Goal: Book appointment/travel/reservation

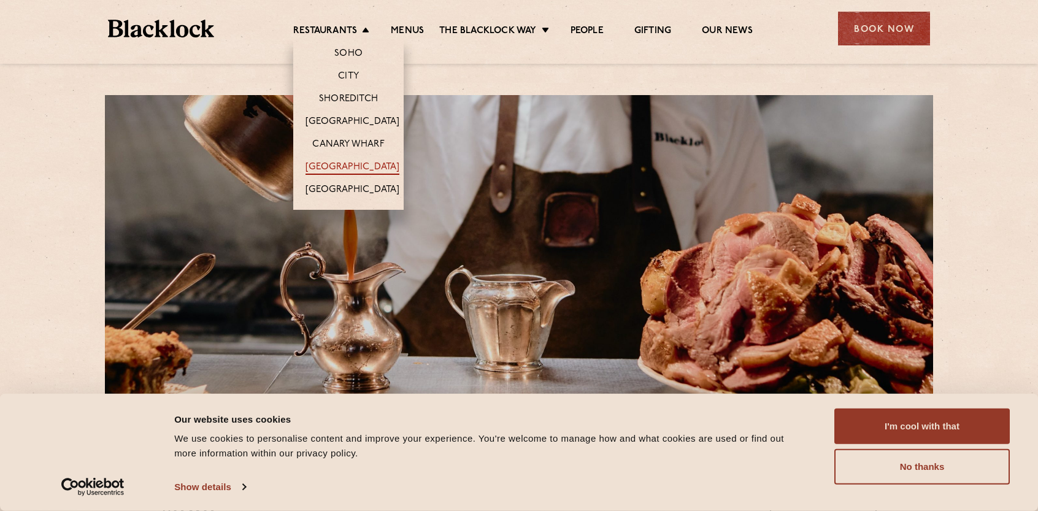
click at [355, 161] on link "[GEOGRAPHIC_DATA]" at bounding box center [352, 167] width 94 height 13
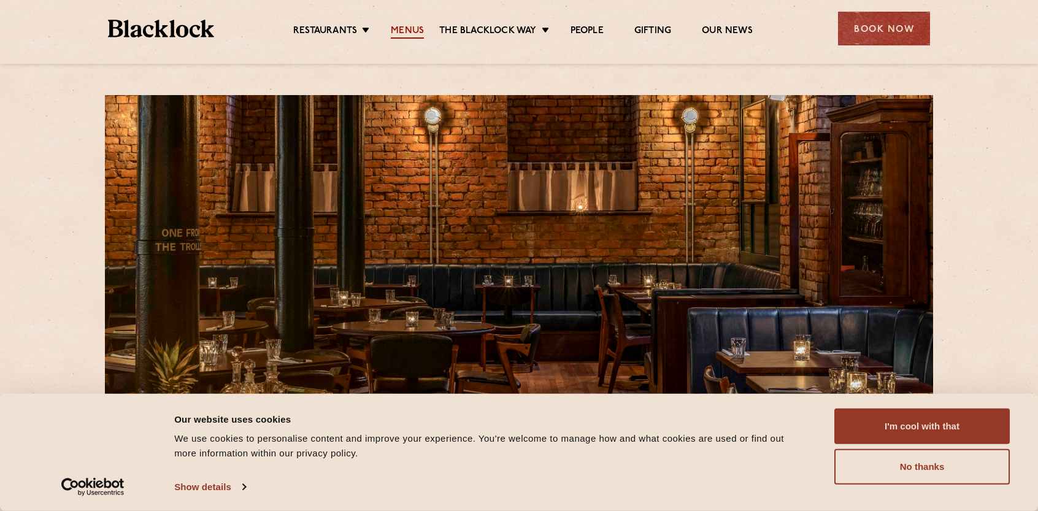
click at [412, 29] on link "Menus" at bounding box center [407, 31] width 33 height 13
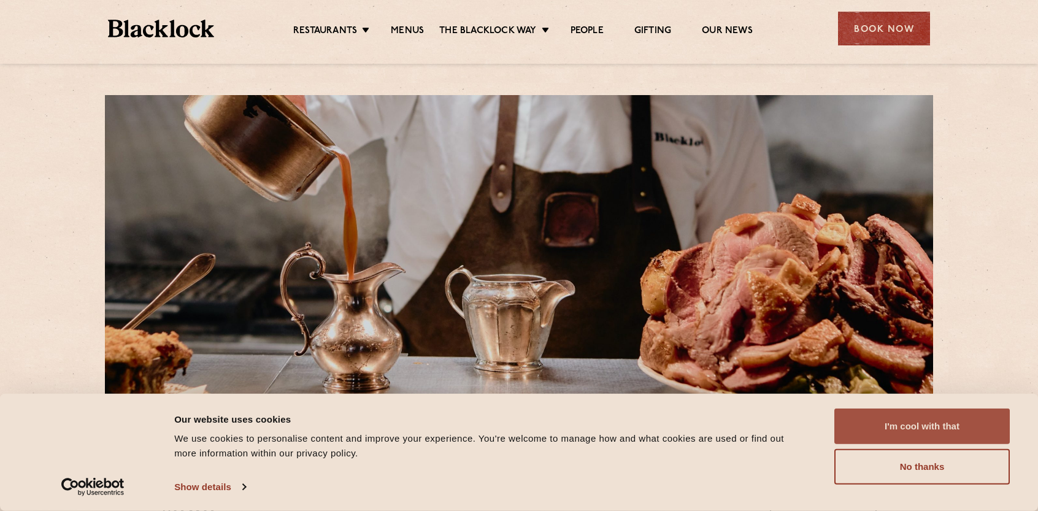
click at [910, 423] on button "I'm cool with that" at bounding box center [921, 427] width 175 height 36
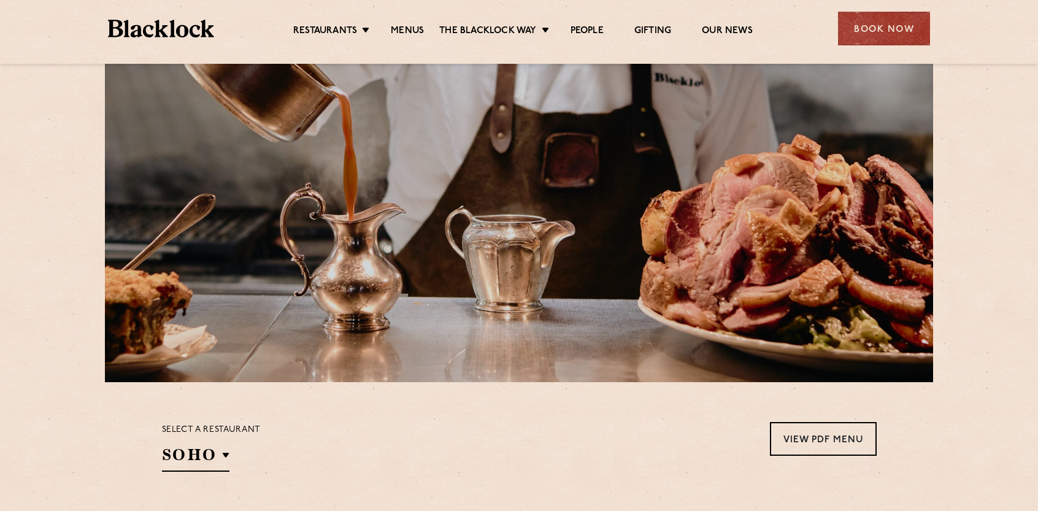
scroll to position [184, 0]
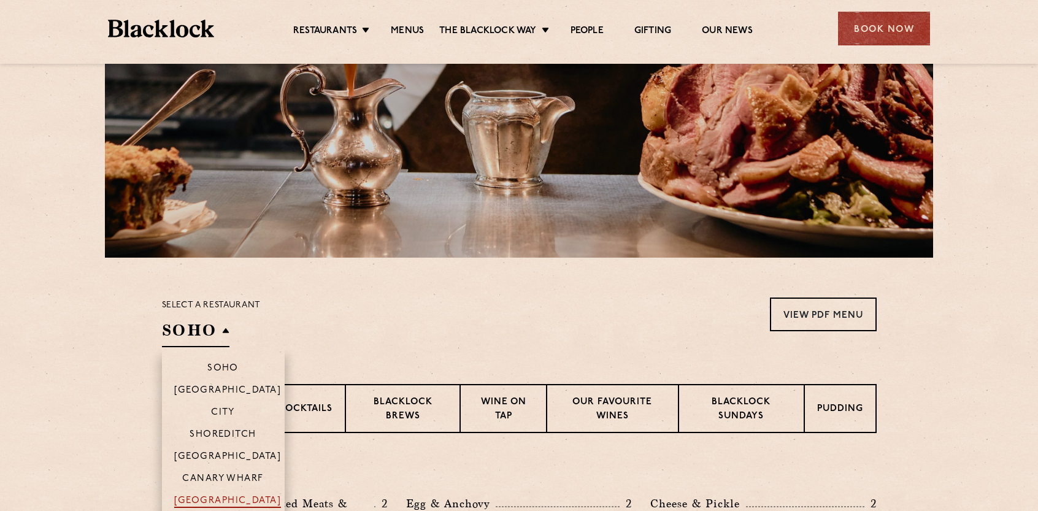
click at [242, 500] on p "[GEOGRAPHIC_DATA]" at bounding box center [227, 502] width 107 height 12
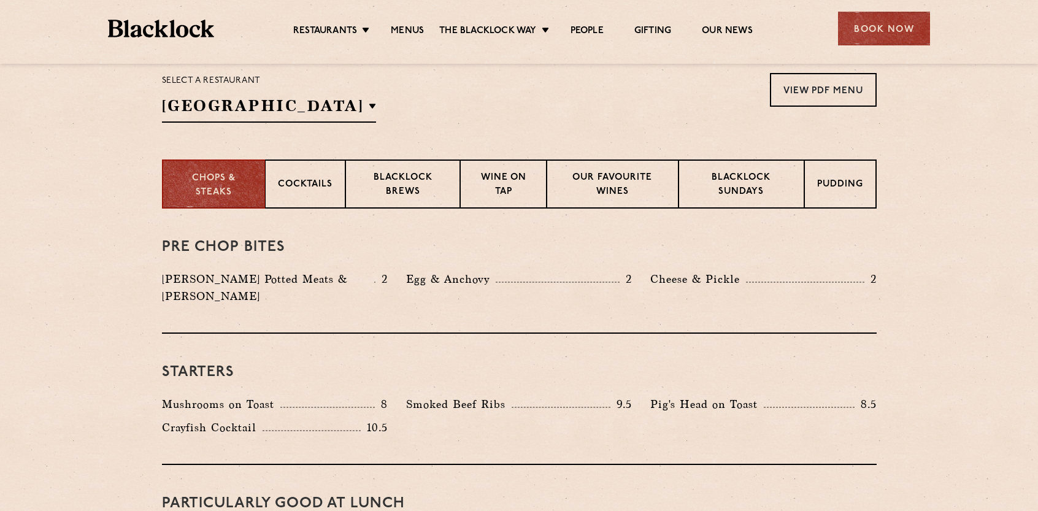
scroll to position [429, 0]
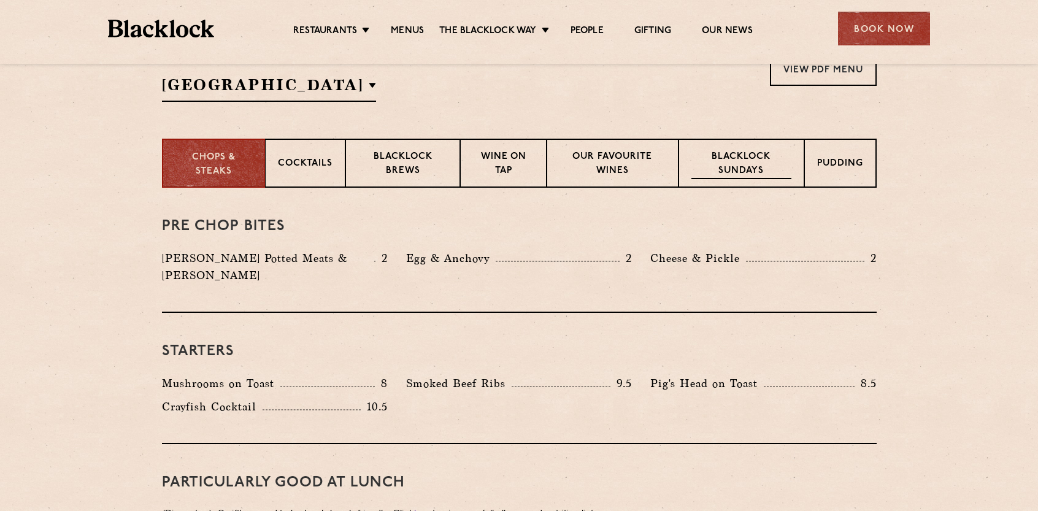
click at [737, 165] on p "Blacklock Sundays" at bounding box center [740, 164] width 99 height 29
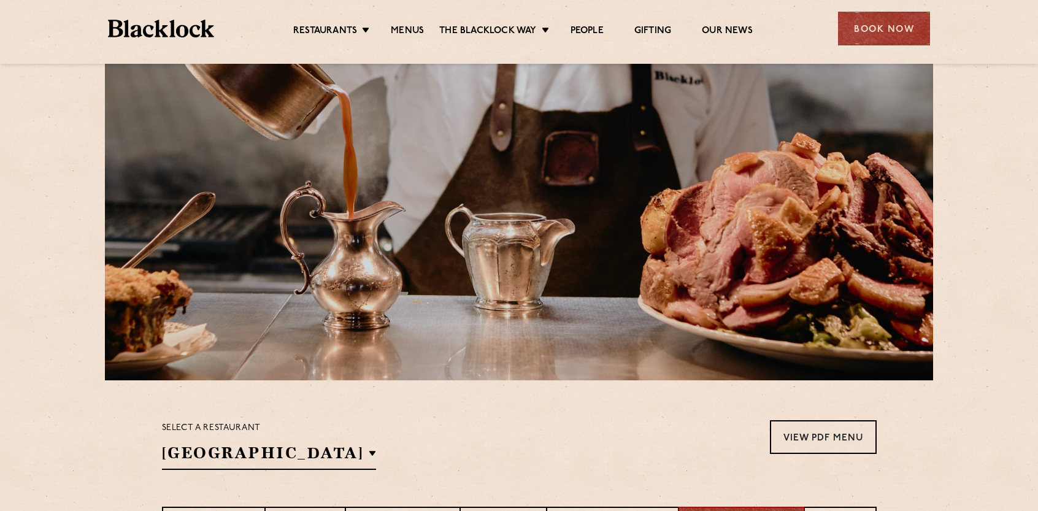
scroll to position [61, 0]
click at [889, 33] on div "Book Now" at bounding box center [884, 29] width 92 height 34
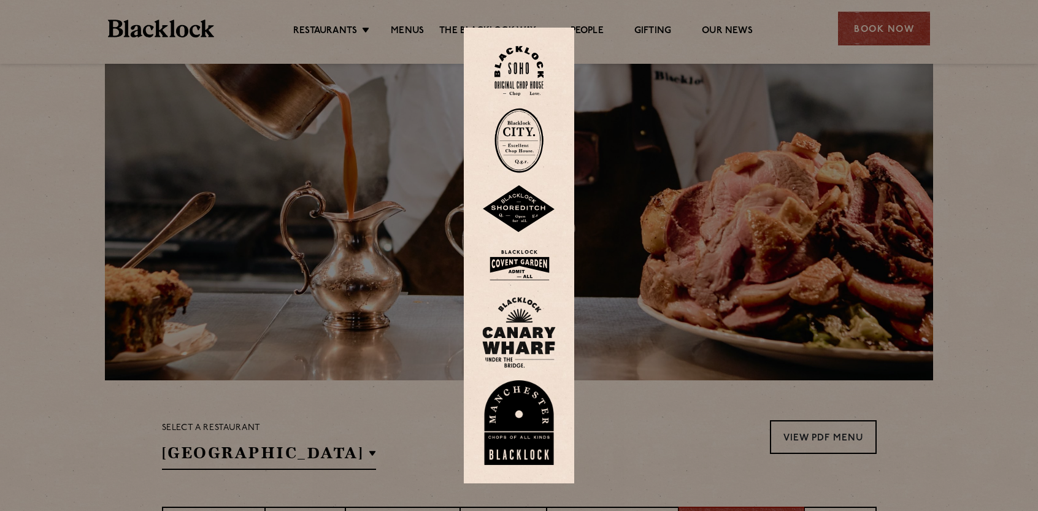
click at [538, 415] on img at bounding box center [519, 422] width 74 height 85
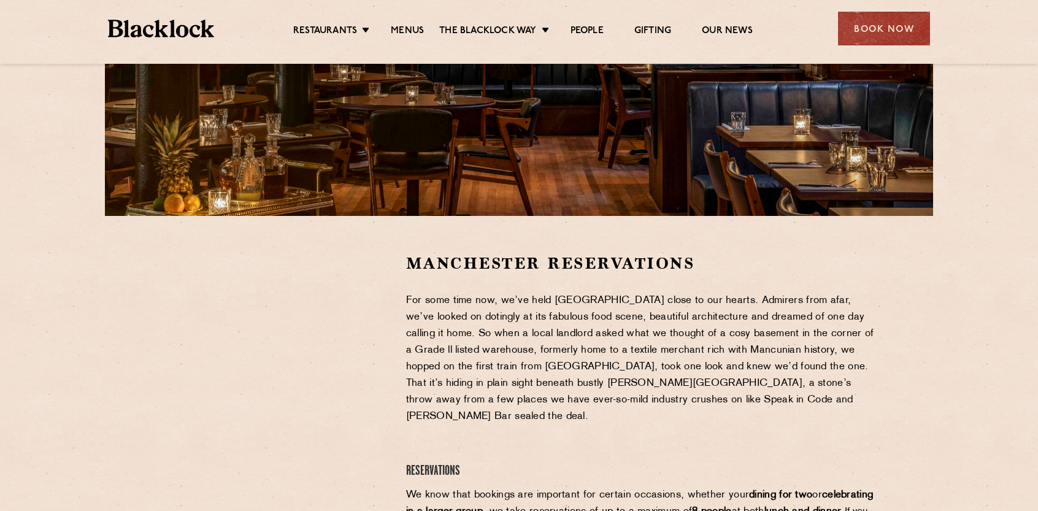
scroll to position [245, 0]
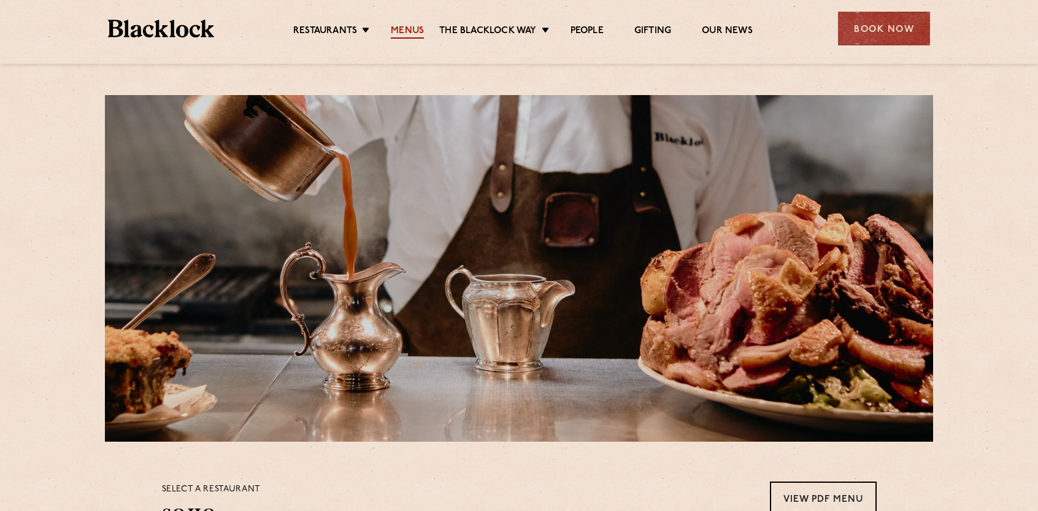
click at [411, 29] on link "Menus" at bounding box center [407, 31] width 33 height 13
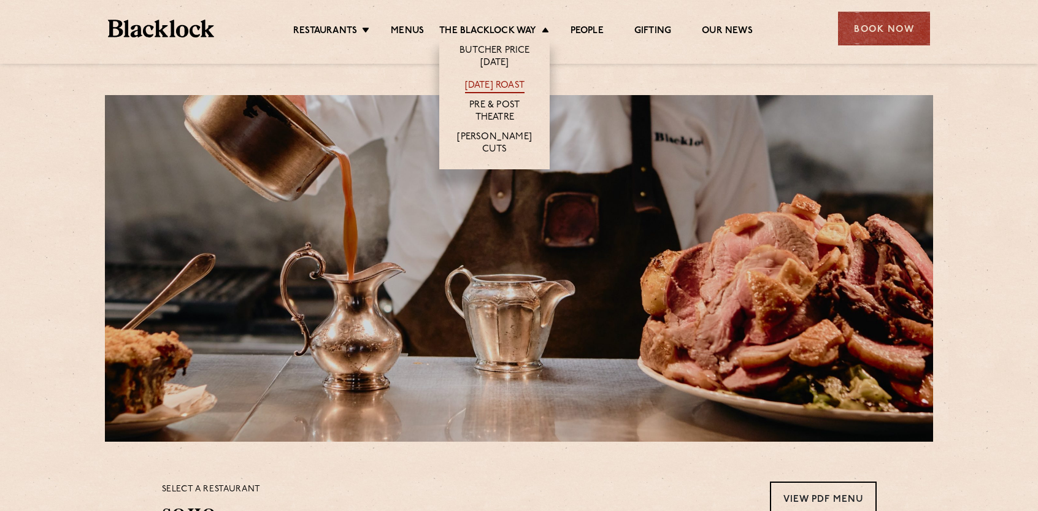
click at [504, 83] on link "[DATE] Roast" at bounding box center [494, 86] width 59 height 13
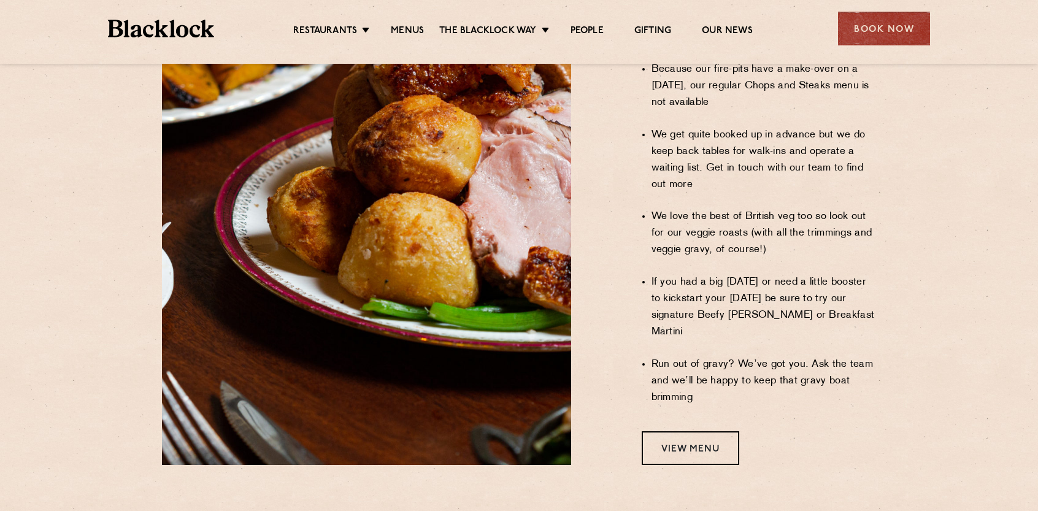
scroll to position [675, 0]
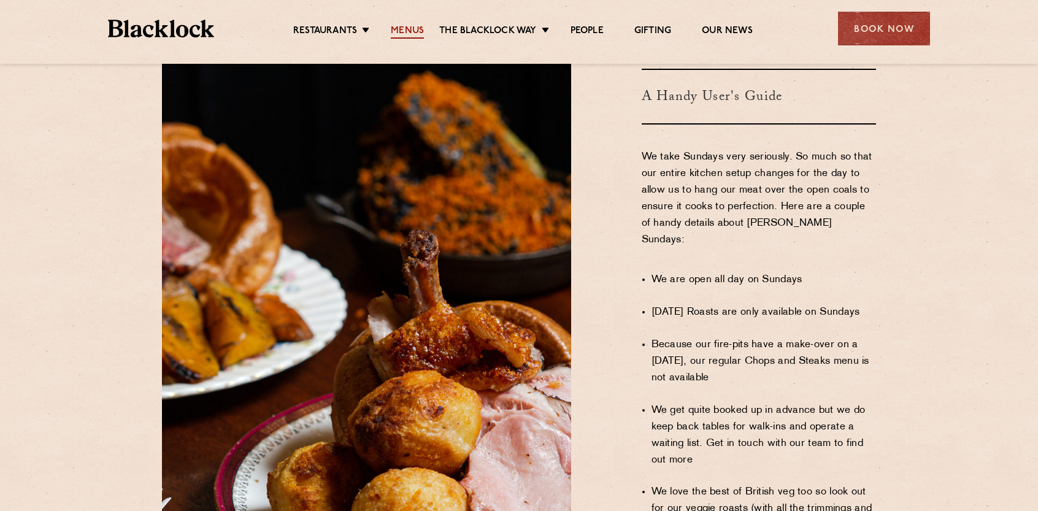
click at [413, 30] on link "Menus" at bounding box center [407, 31] width 33 height 13
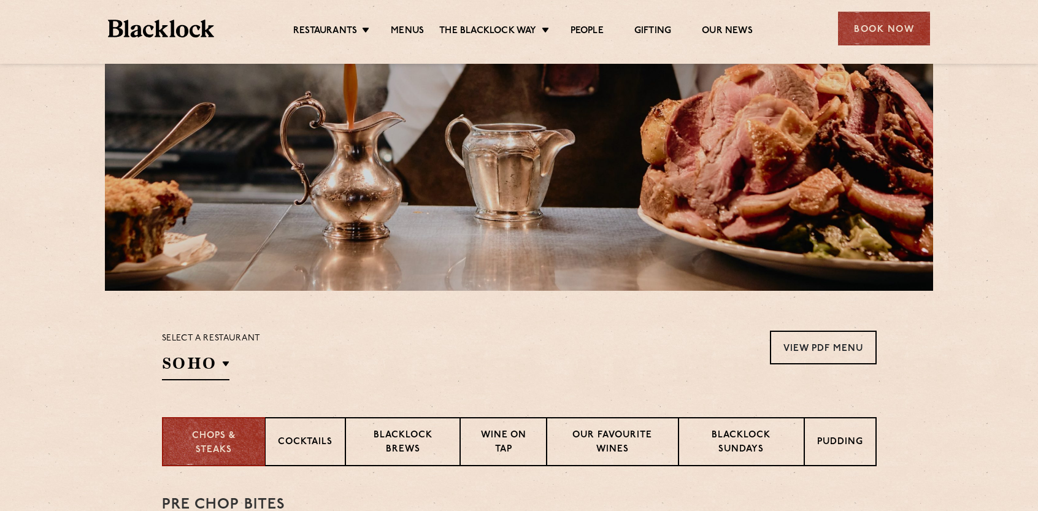
scroll to position [184, 0]
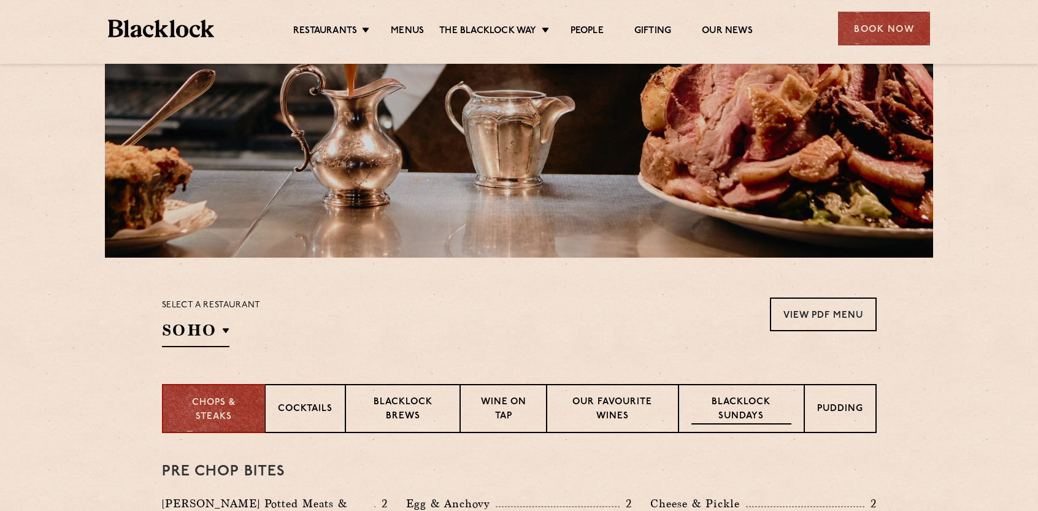
click at [742, 413] on p "Blacklock Sundays" at bounding box center [740, 410] width 99 height 29
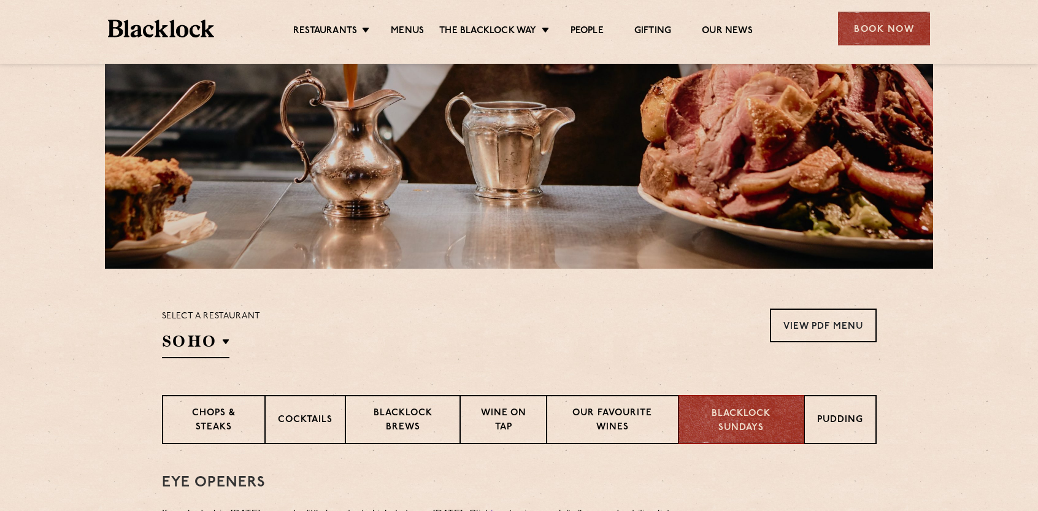
scroll to position [0, 0]
